Goal: Check status: Check status

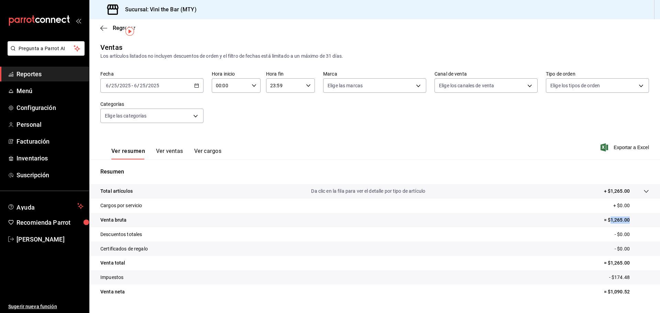
scroll to position [16, 0]
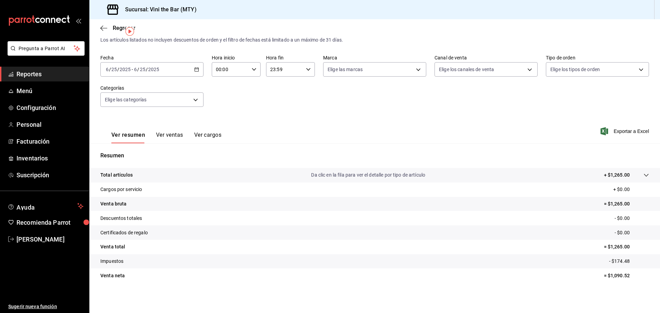
click at [197, 72] on div "[DATE] [DATE] - [DATE] [DATE]" at bounding box center [151, 69] width 103 height 14
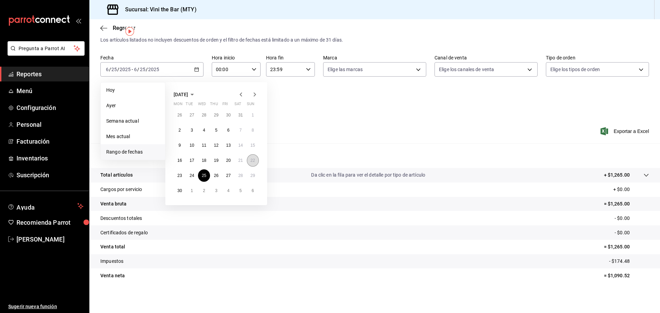
click at [255, 158] on button "22" at bounding box center [253, 160] width 12 height 12
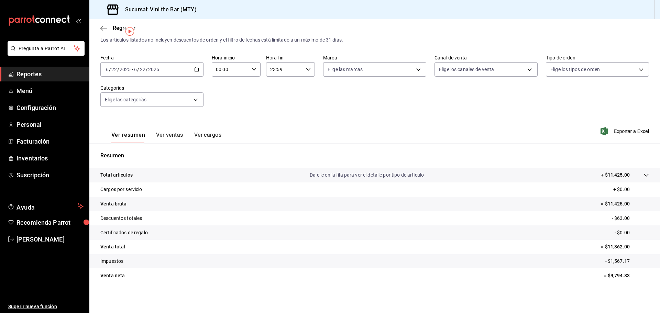
click at [194, 74] on div "[DATE] [DATE] - [DATE] [DATE]" at bounding box center [151, 69] width 103 height 14
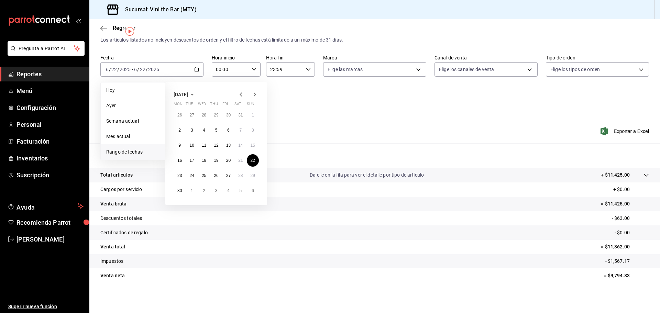
click at [253, 97] on icon "button" at bounding box center [254, 94] width 8 height 8
click at [255, 96] on icon "button" at bounding box center [255, 94] width 2 height 4
click at [253, 157] on button "24" at bounding box center [253, 160] width 12 height 12
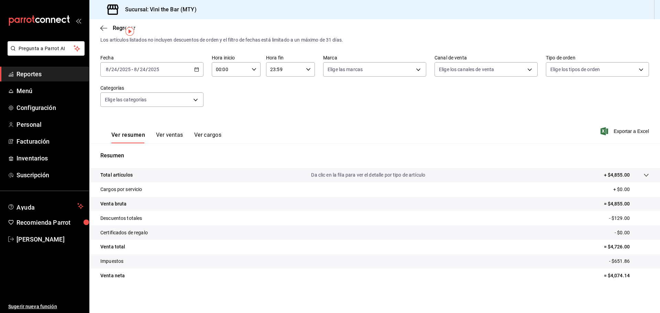
click at [197, 71] on \(Stroke\) "button" at bounding box center [196, 70] width 4 height 4
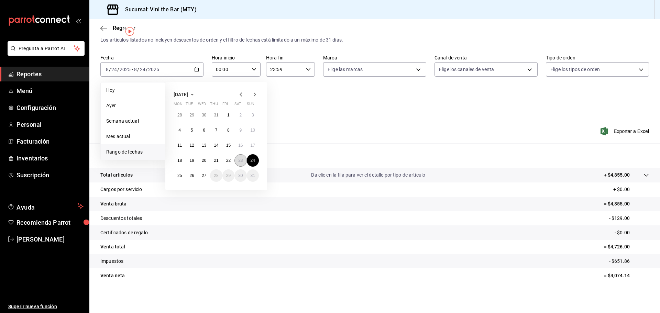
click at [239, 158] on button "23" at bounding box center [240, 160] width 12 height 12
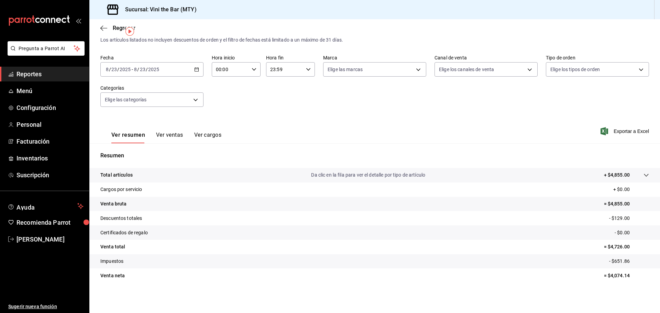
click at [239, 158] on p "Resumen" at bounding box center [374, 156] width 548 height 8
click at [196, 68] on icon "button" at bounding box center [196, 69] width 5 height 5
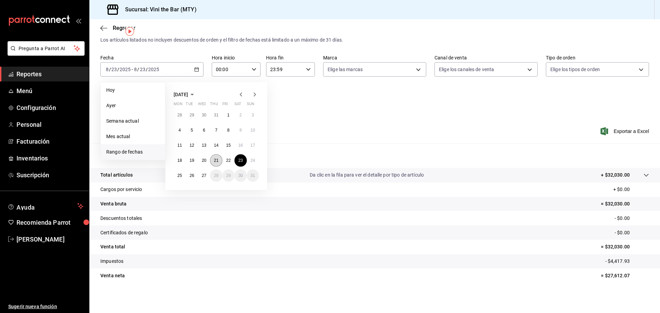
click at [219, 160] on button "21" at bounding box center [216, 160] width 12 height 12
drag, startPoint x: 219, startPoint y: 160, endPoint x: 217, endPoint y: 157, distance: 3.5
click at [218, 159] on button "21" at bounding box center [216, 160] width 12 height 12
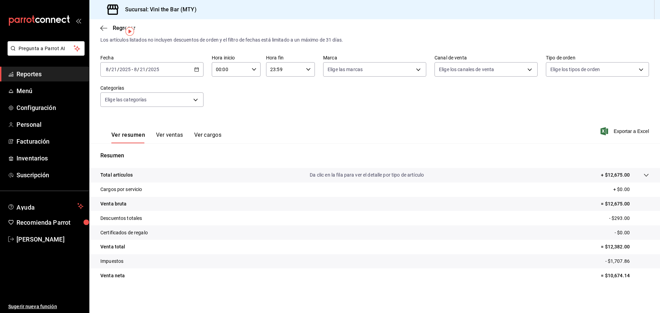
click at [196, 70] on icon "button" at bounding box center [196, 69] width 5 height 5
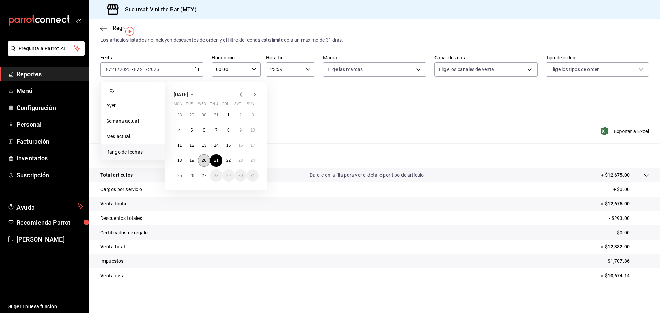
click at [203, 159] on abbr "20" at bounding box center [204, 160] width 4 height 5
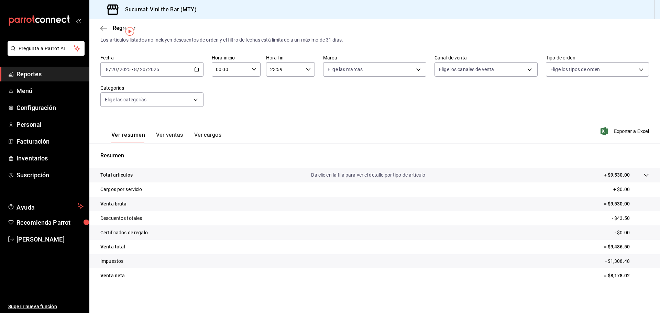
click at [197, 68] on icon "button" at bounding box center [196, 69] width 5 height 5
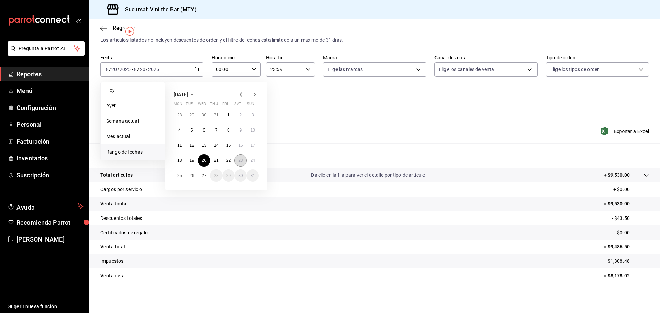
click at [236, 157] on button "23" at bounding box center [240, 160] width 12 height 12
click at [234, 157] on div "28 29 30 31 1 2 3 4 5 6 7 8 9 10 11 12 13 14 15 16 17 18 19 20 21 22 23 24 25 2…" at bounding box center [216, 145] width 85 height 73
click at [241, 158] on abbr "23" at bounding box center [240, 160] width 4 height 5
click at [241, 158] on p "Resumen" at bounding box center [374, 156] width 548 height 8
